Goal: Find specific page/section: Find specific page/section

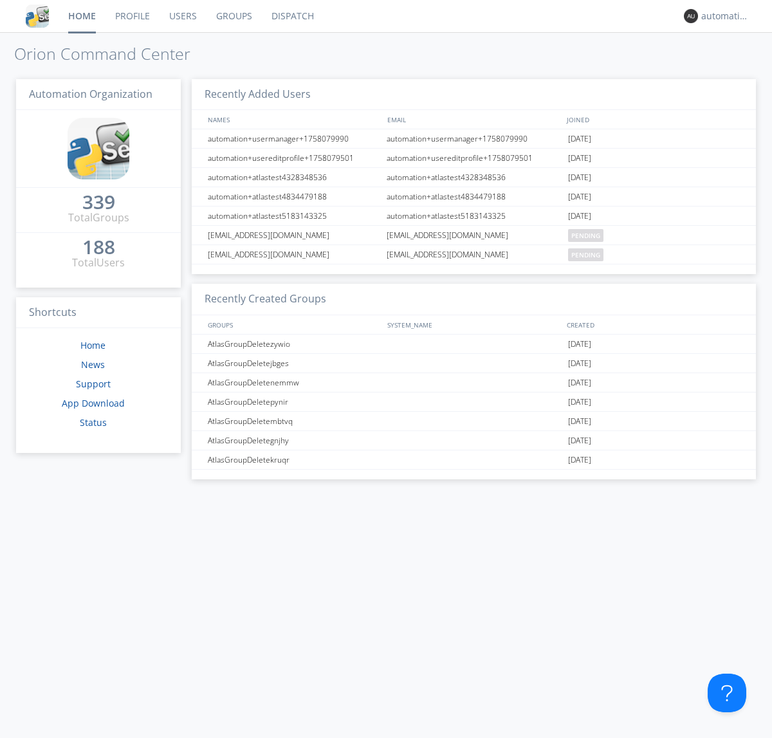
click at [292, 16] on link "Dispatch" at bounding box center [293, 16] width 62 height 32
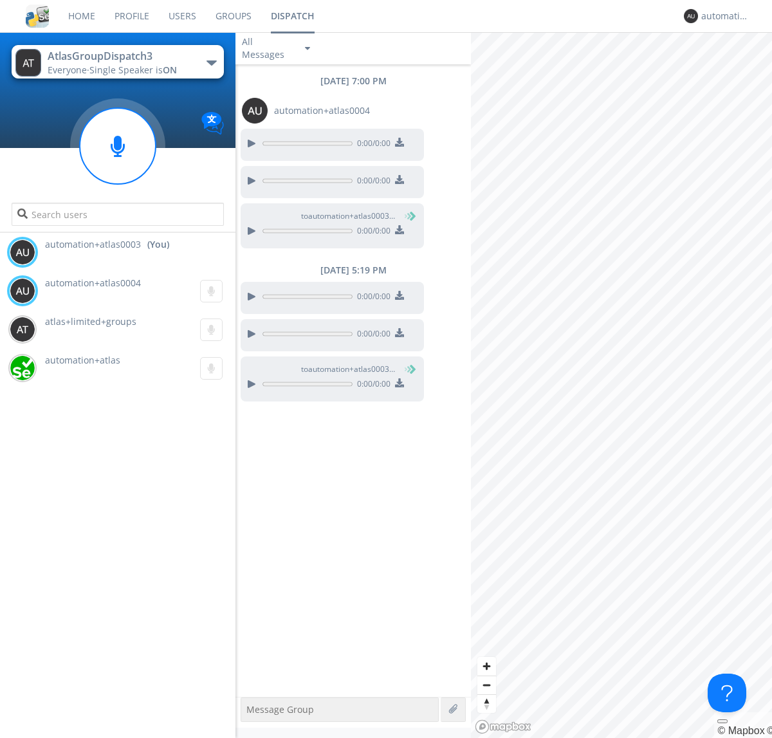
click at [211, 62] on div "button" at bounding box center [212, 63] width 10 height 5
click at [0, 0] on span "AtlasGroupDispatch" at bounding box center [0, 0] width 0 height 0
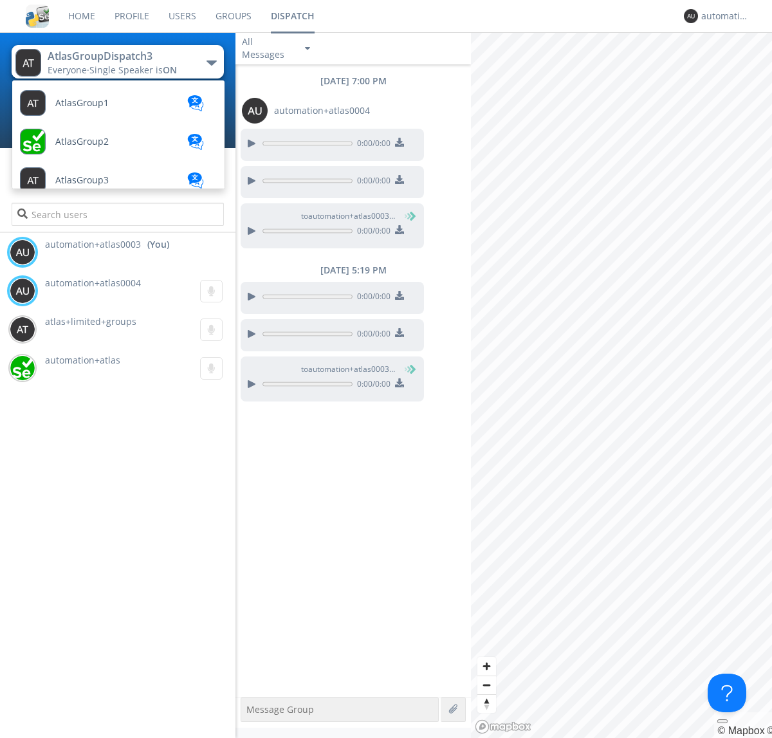
scroll to position [422, 0]
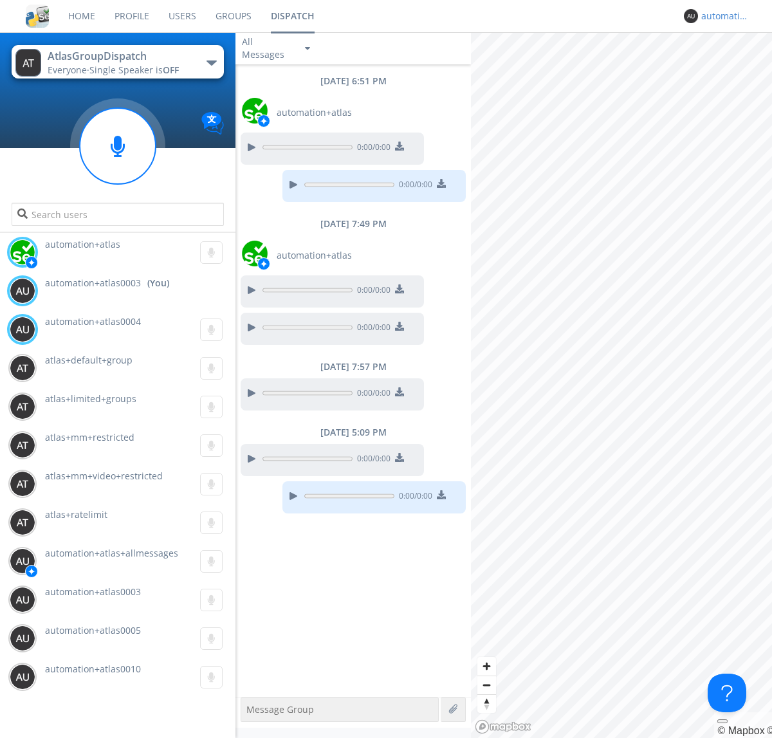
click at [722, 16] on div "automation+atlas0003" at bounding box center [726, 16] width 48 height 13
